Goal: Navigation & Orientation: Go to known website

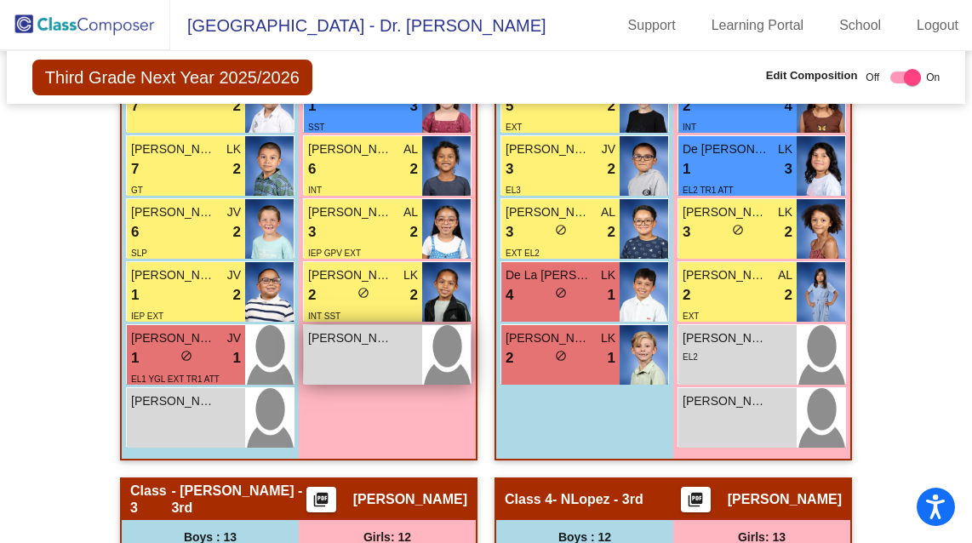
scroll to position [971, 0]
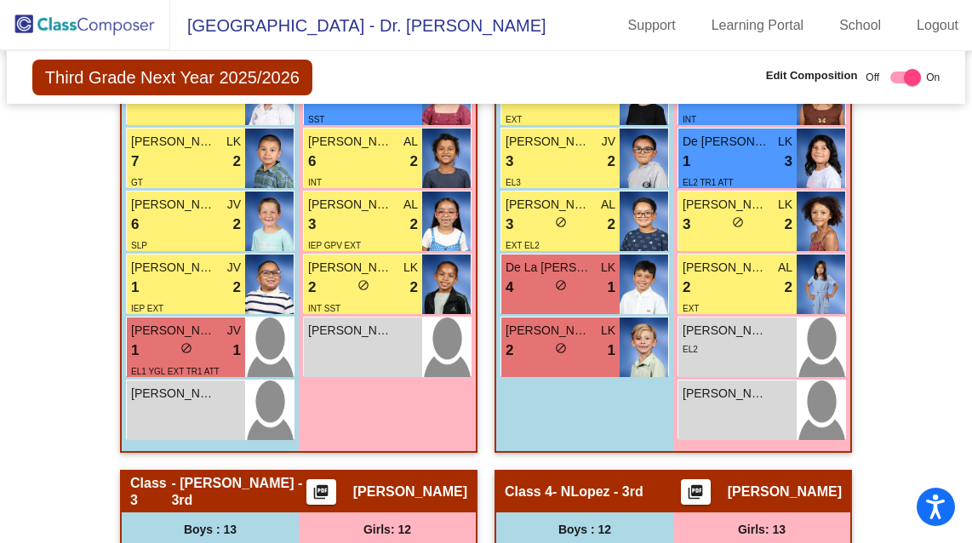
click at [123, 36] on img at bounding box center [85, 25] width 170 height 50
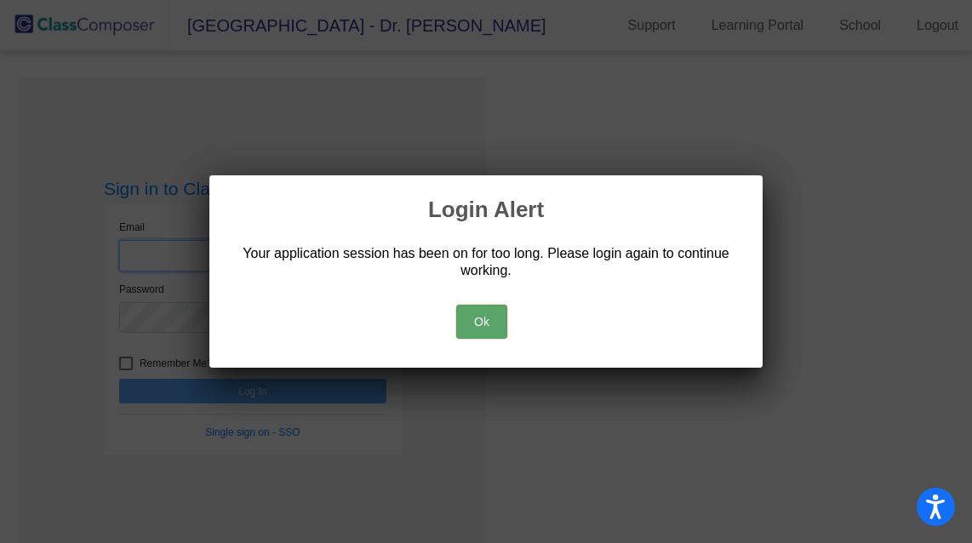
type input "[PERSON_NAME][EMAIL_ADDRESS][PERSON_NAME][DOMAIN_NAME]"
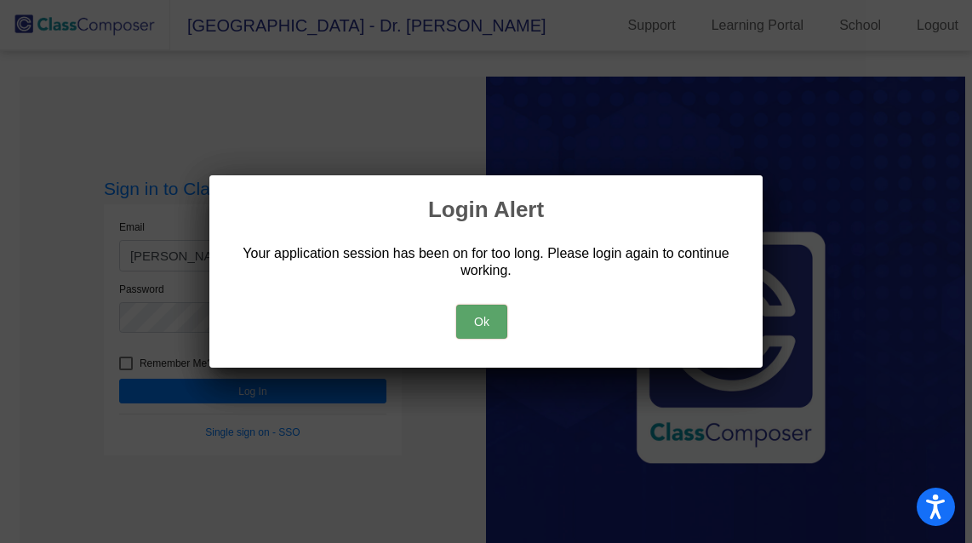
click at [480, 317] on button "Ok" at bounding box center [481, 322] width 51 height 34
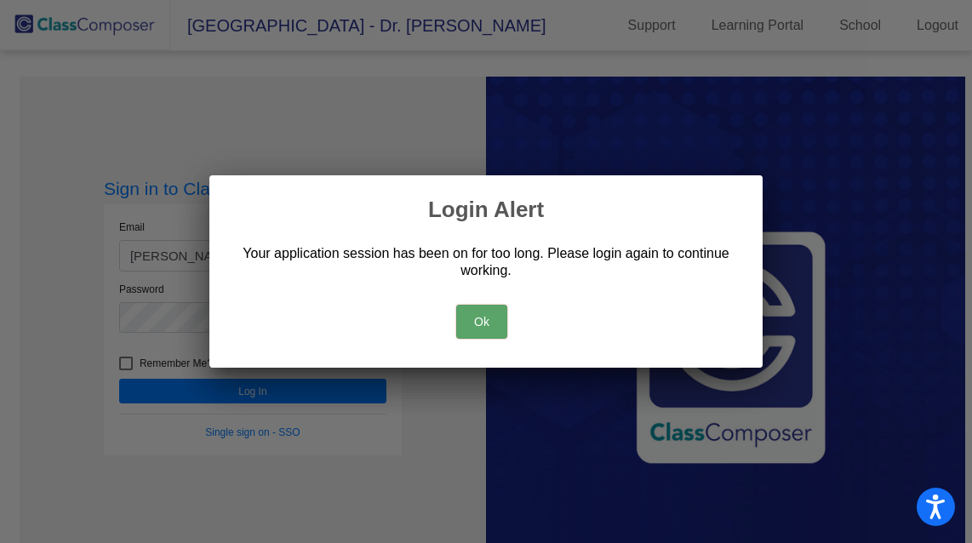
click at [491, 327] on button "Ok" at bounding box center [481, 322] width 51 height 34
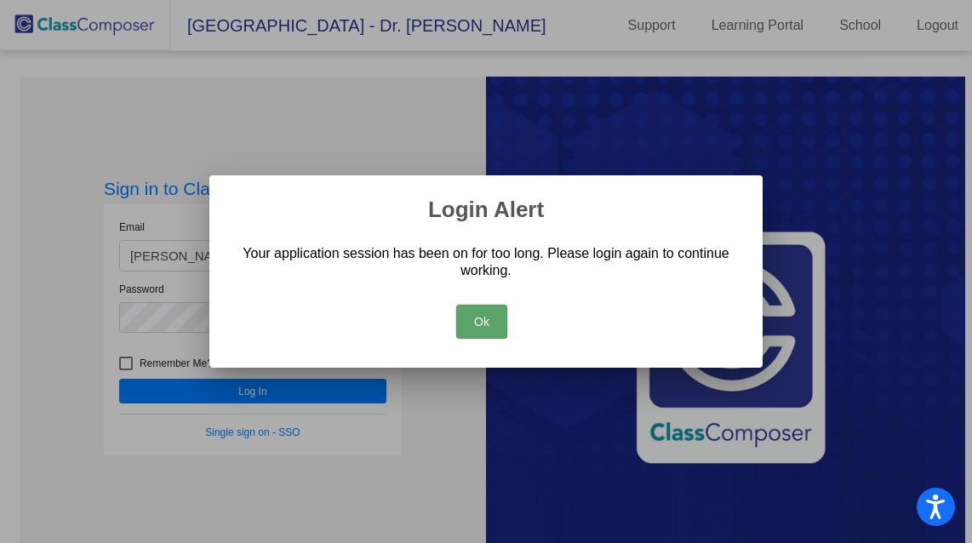
click at [474, 328] on button "Ok" at bounding box center [481, 322] width 51 height 34
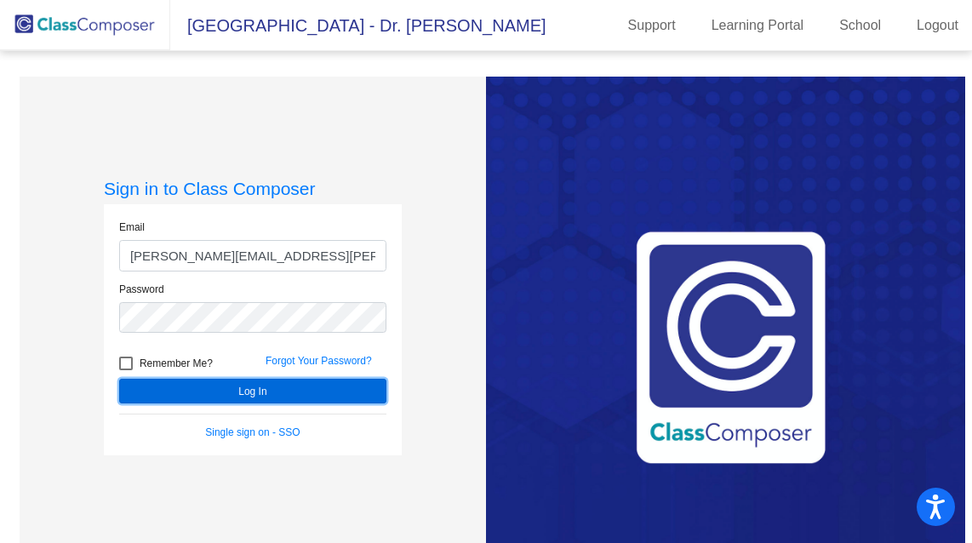
click at [231, 394] on button "Log In" at bounding box center [252, 391] width 267 height 25
